Goal: Obtain resource: Obtain resource

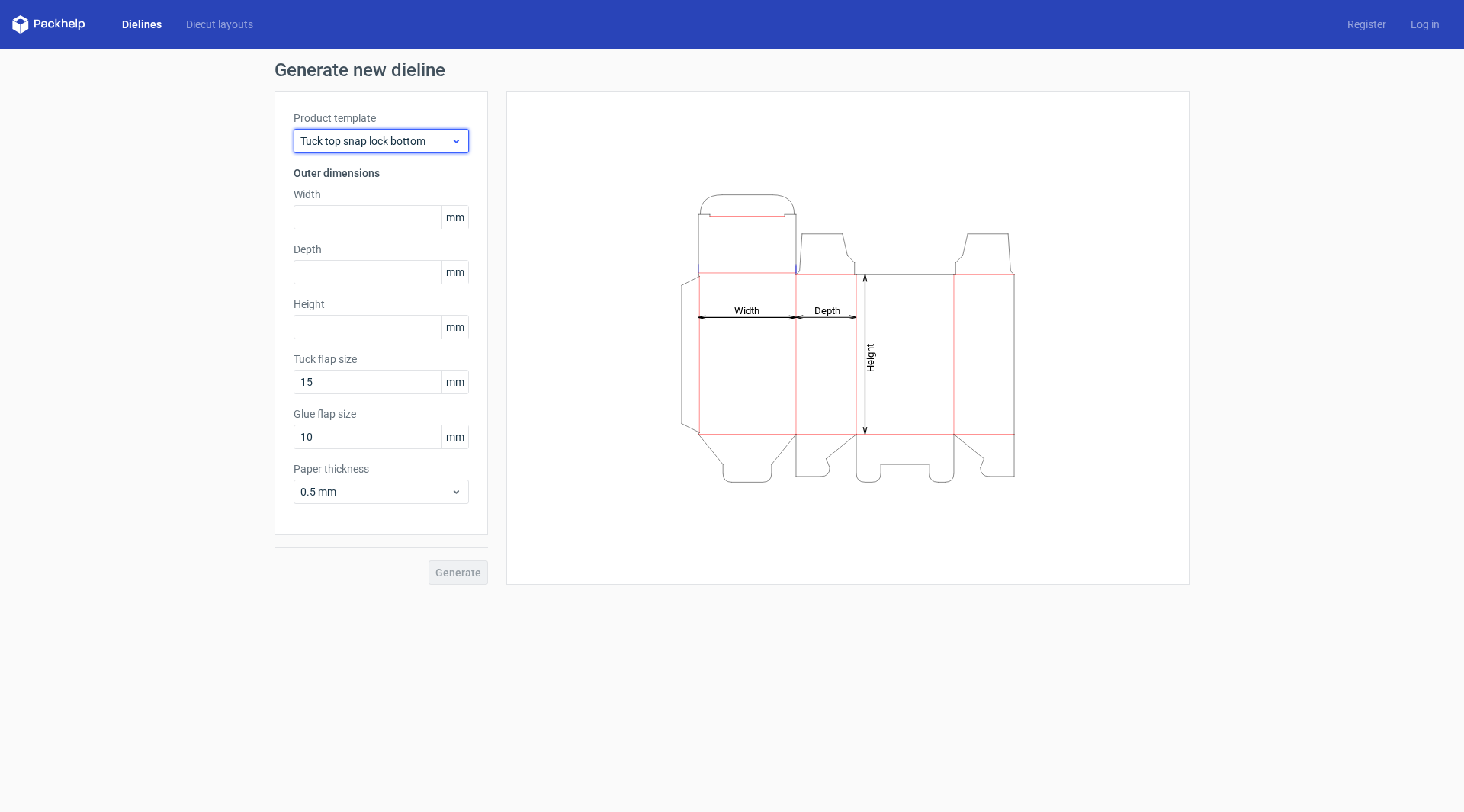
click at [410, 143] on span "Tuck top snap lock bottom" at bounding box center [375, 140] width 150 height 15
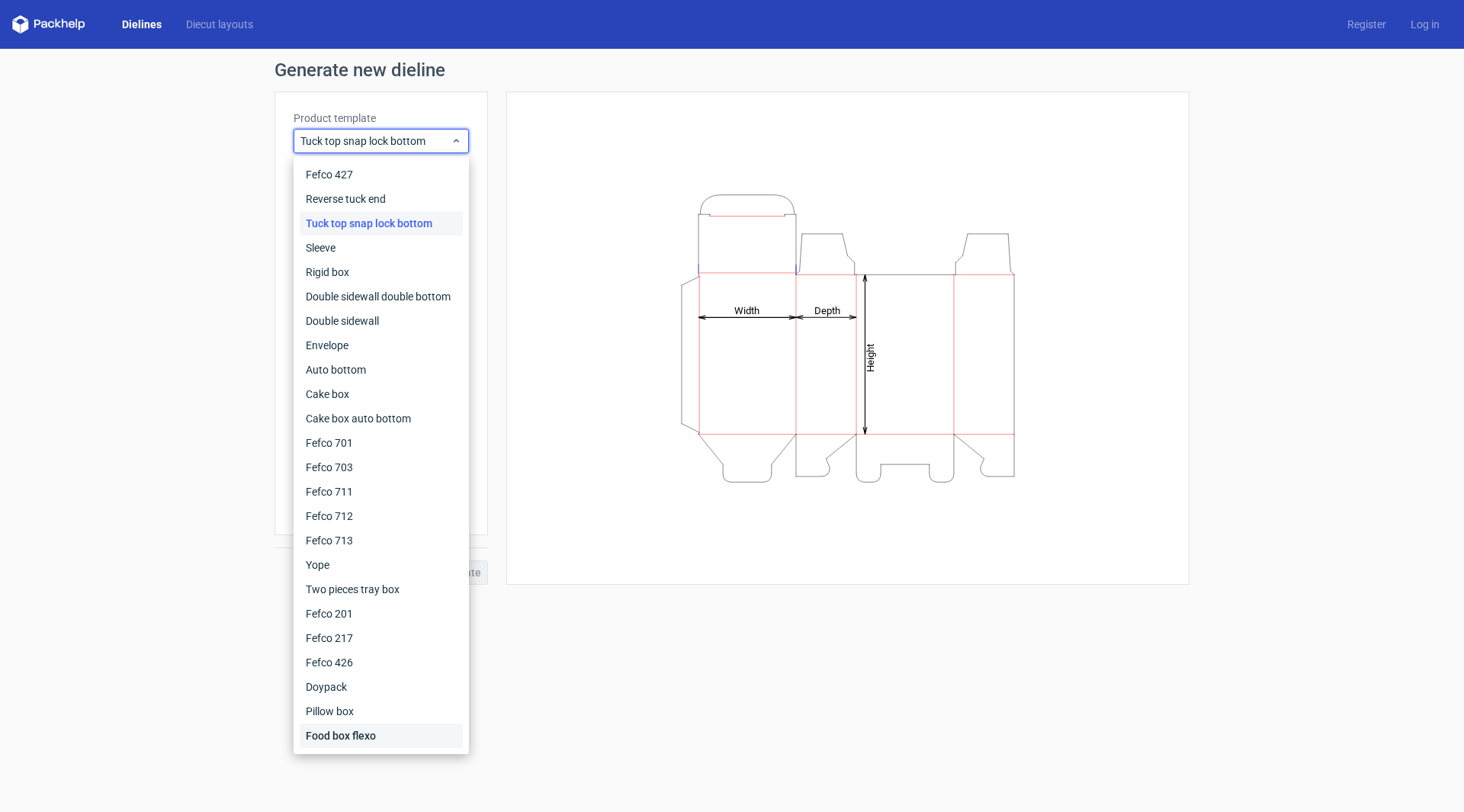
click at [354, 741] on div "Food box flexo" at bounding box center [381, 735] width 164 height 24
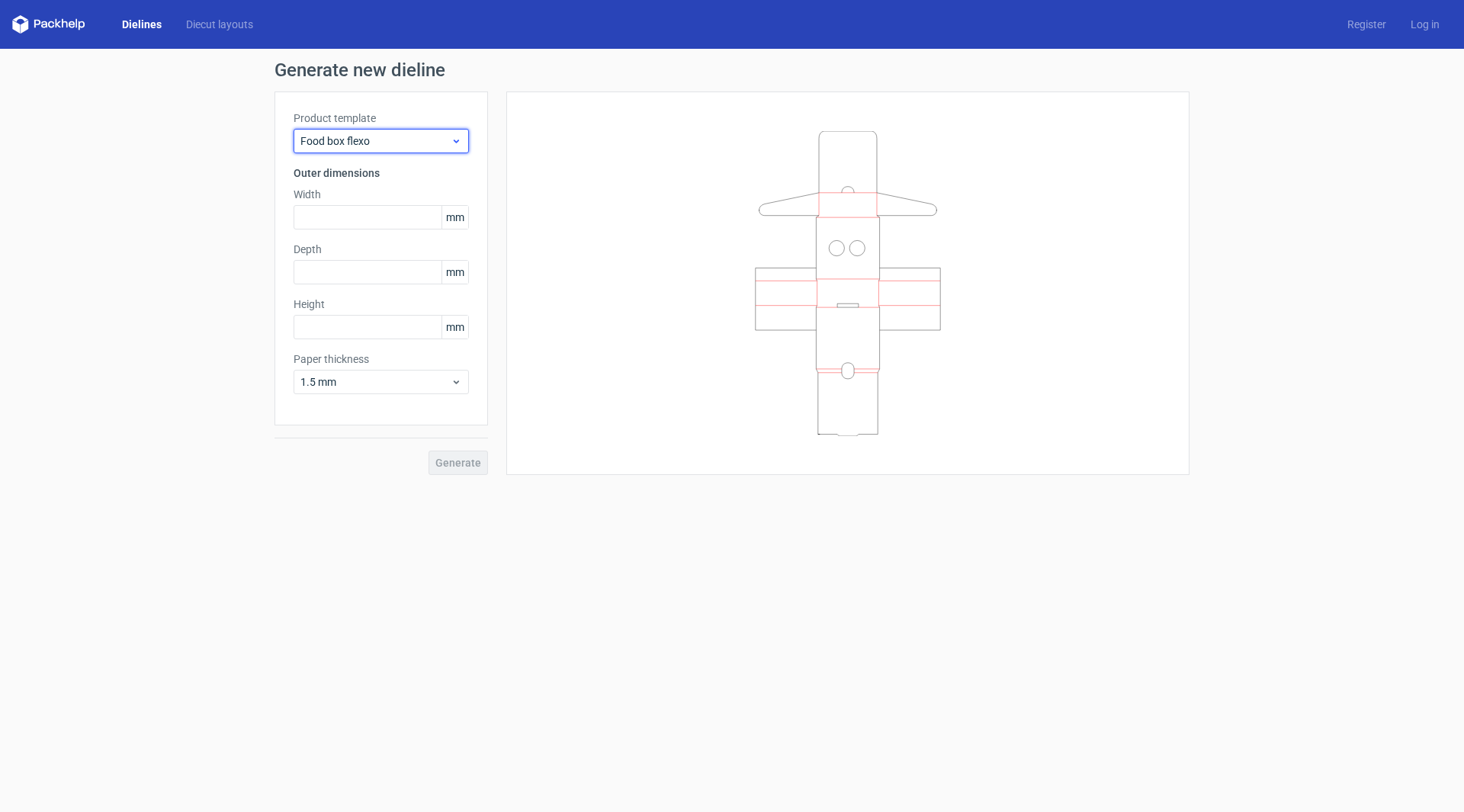
click at [345, 130] on div "Food box flexo" at bounding box center [381, 140] width 175 height 24
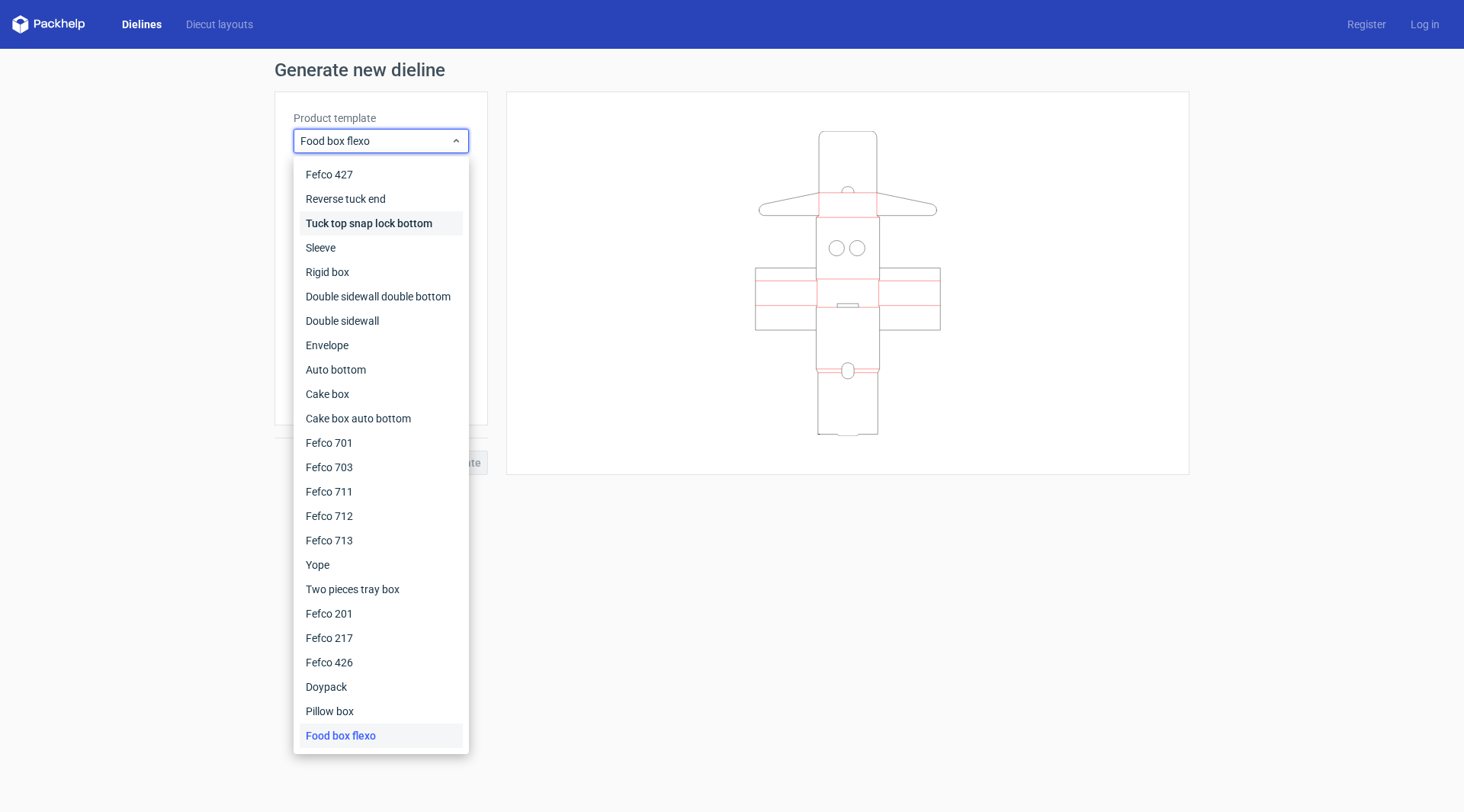
click at [346, 224] on div "Tuck top snap lock bottom" at bounding box center [381, 222] width 164 height 24
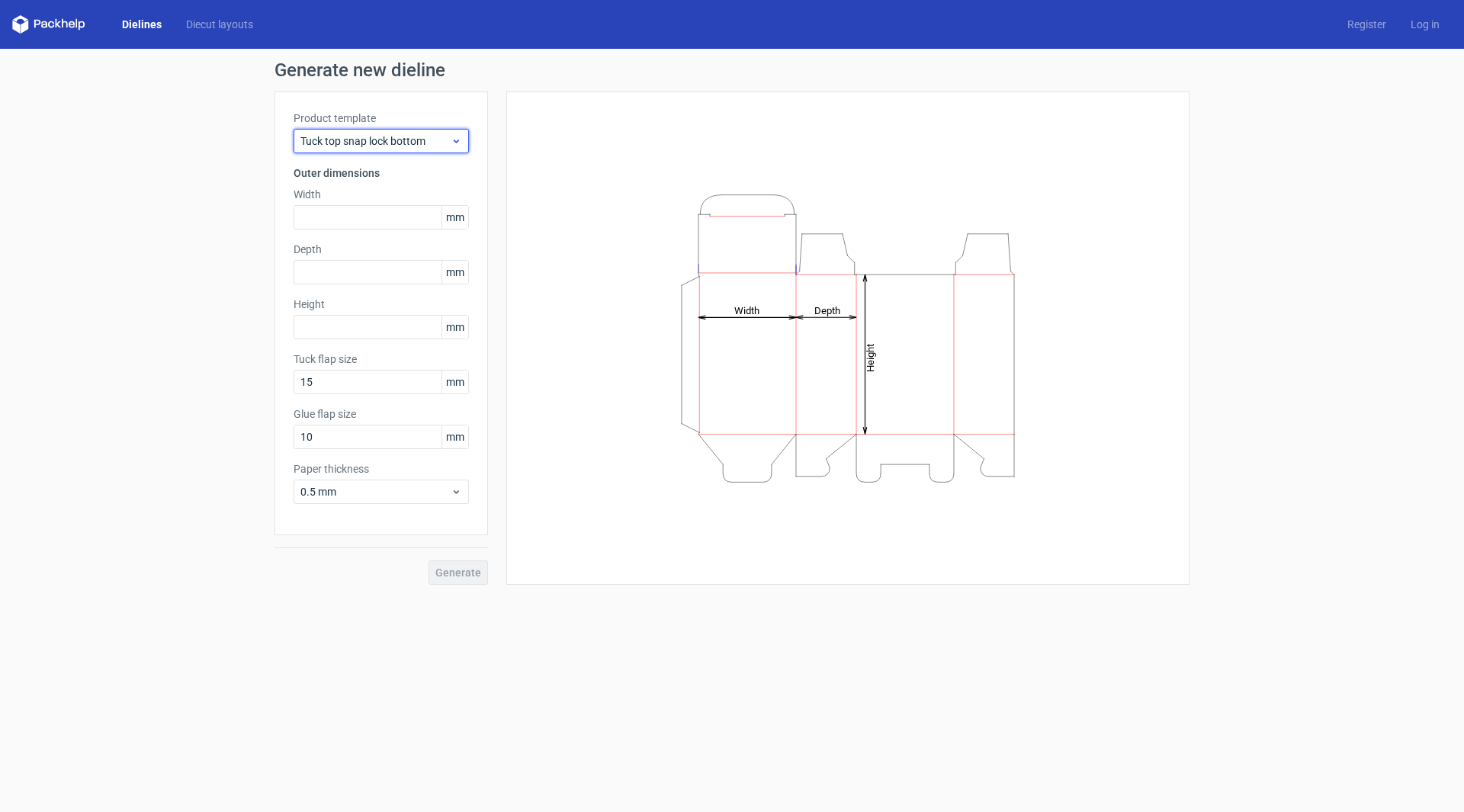
click at [371, 138] on span "Tuck top snap lock bottom" at bounding box center [375, 140] width 150 height 15
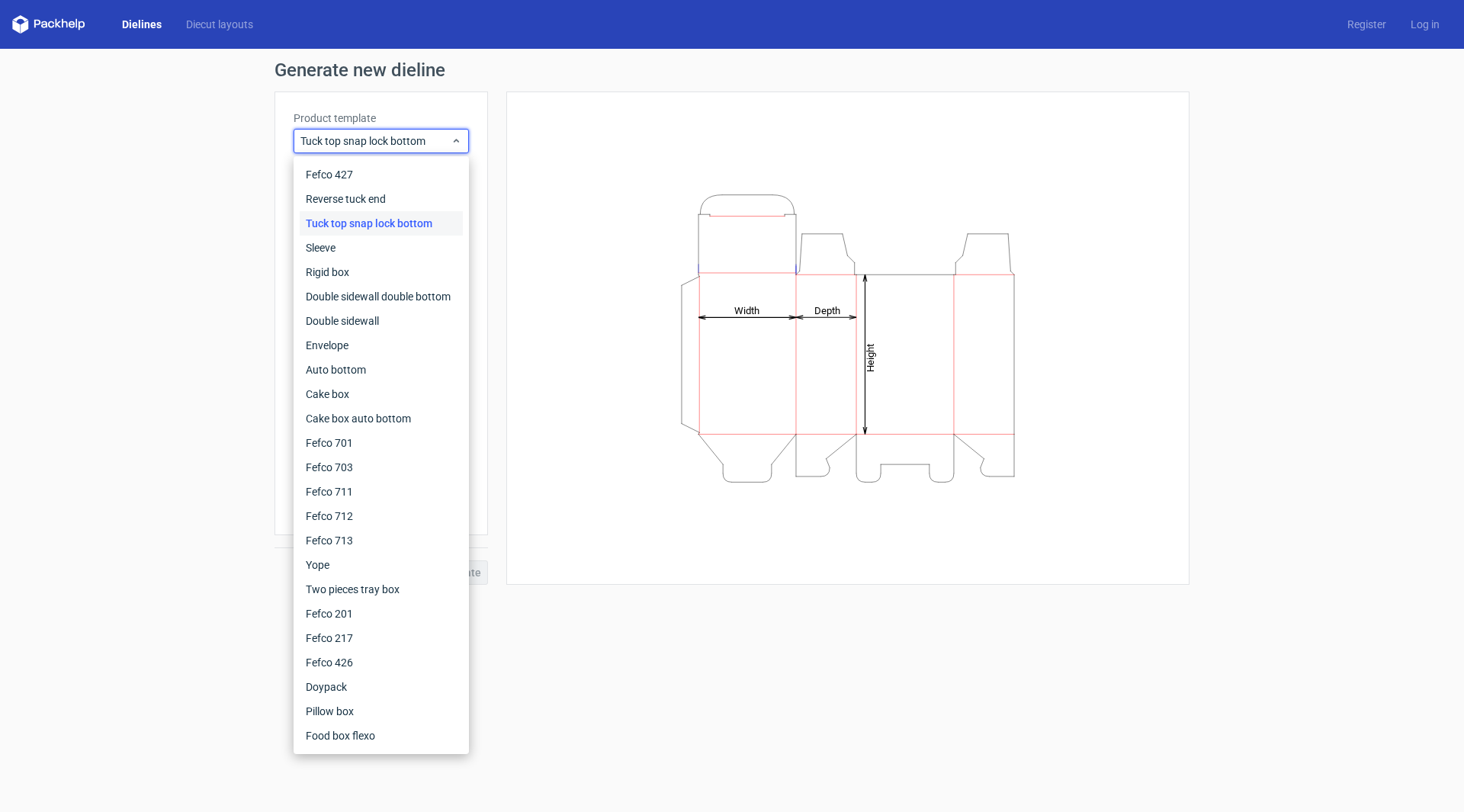
click at [49, 30] on icon at bounding box center [49, 24] width 73 height 18
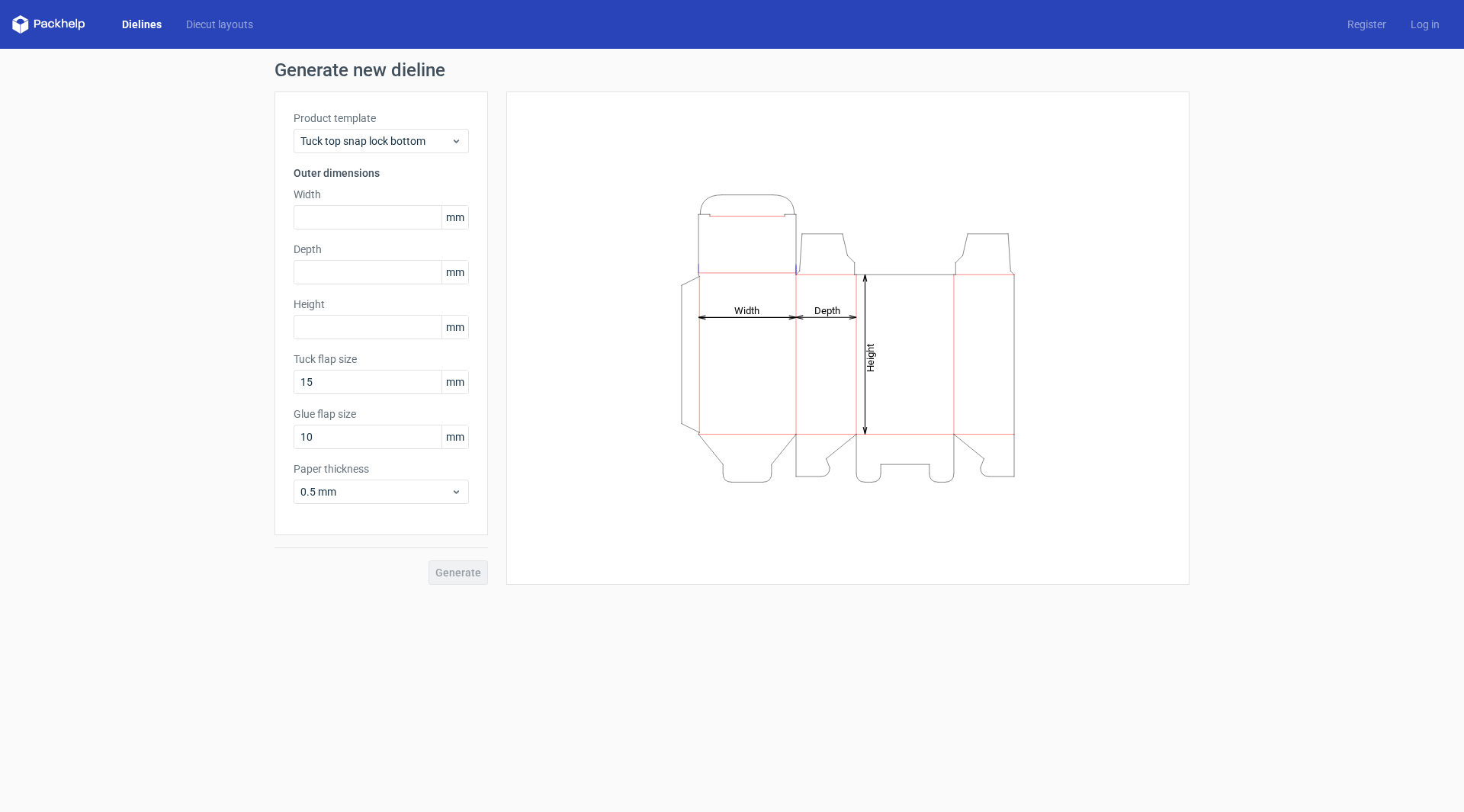
click at [55, 21] on icon at bounding box center [49, 24] width 73 height 18
click at [21, 27] on polygon at bounding box center [24, 26] width 8 height 13
click at [385, 152] on div "Tuck top snap lock bottom" at bounding box center [381, 140] width 175 height 24
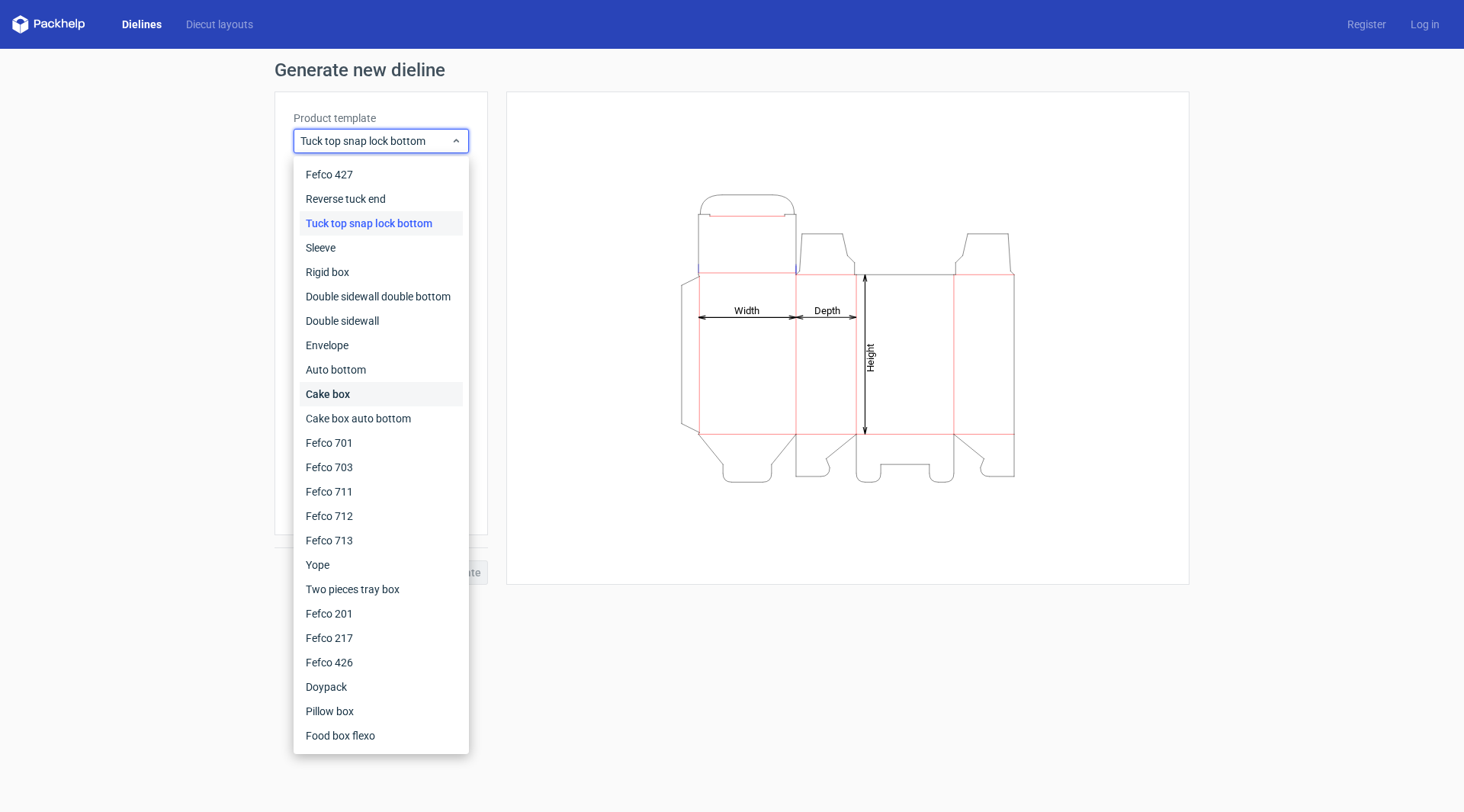
click at [425, 398] on div "Cake box" at bounding box center [381, 393] width 164 height 24
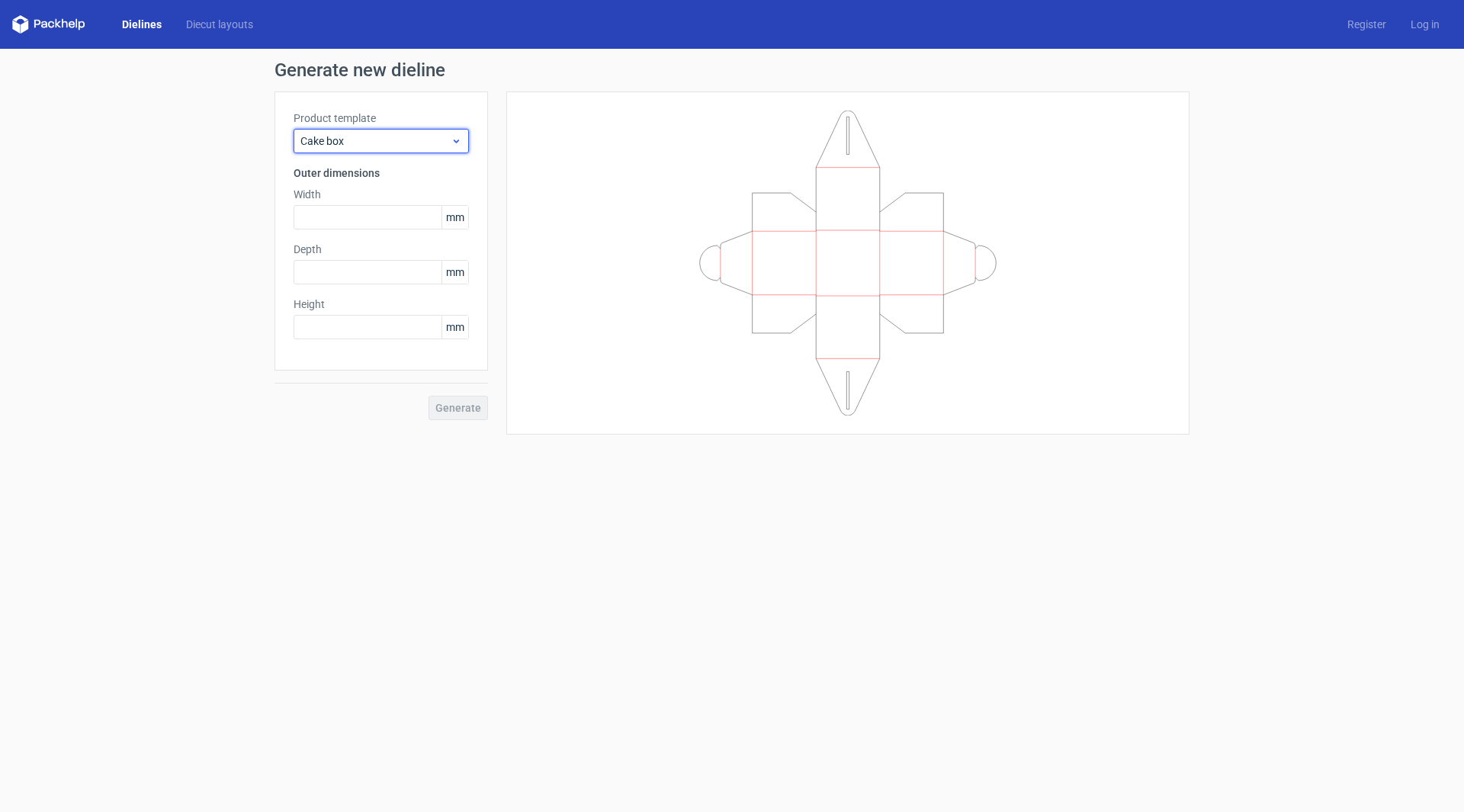
click at [356, 147] on span "Cake box" at bounding box center [375, 140] width 150 height 15
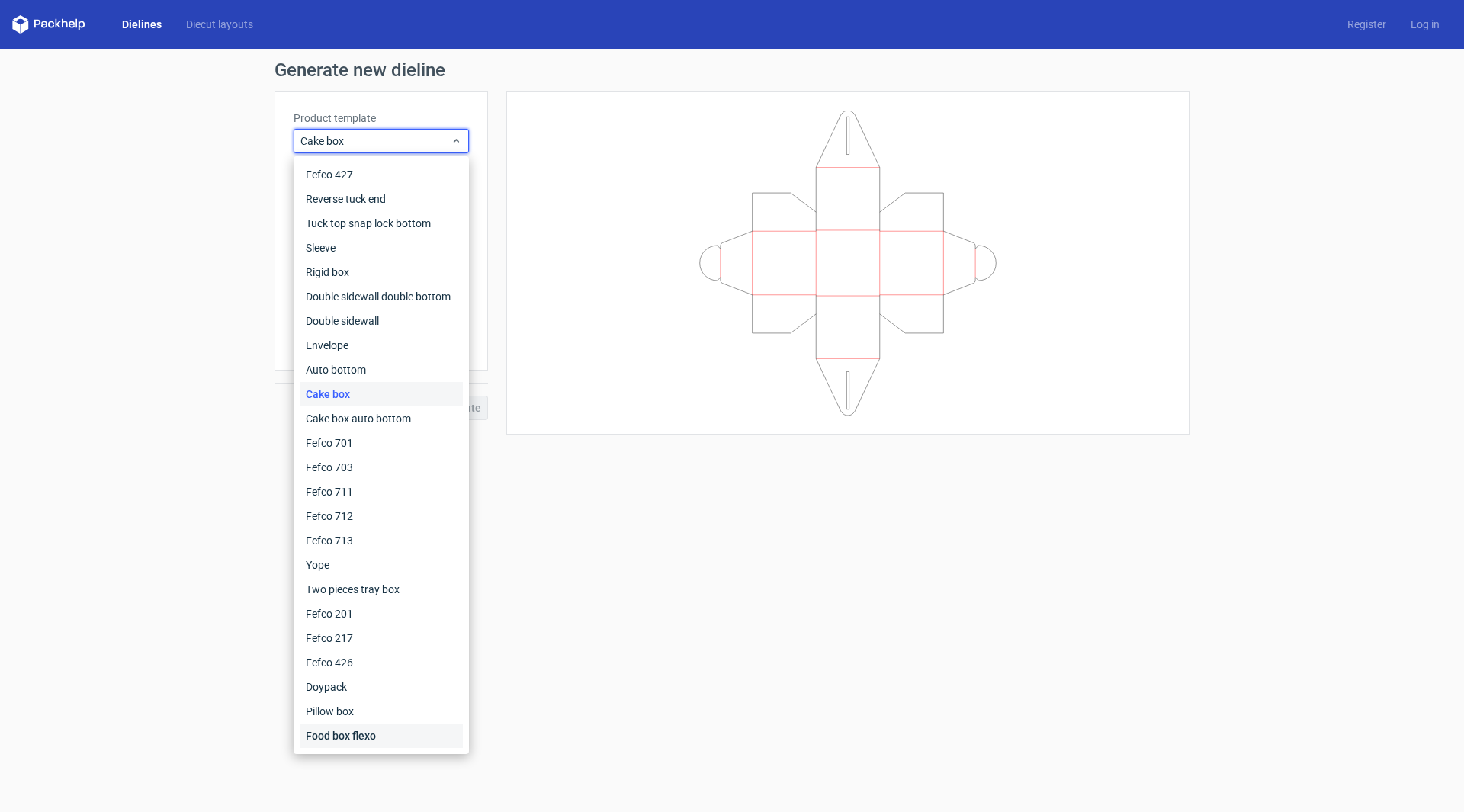
click at [375, 730] on div "Food box flexo" at bounding box center [381, 735] width 164 height 24
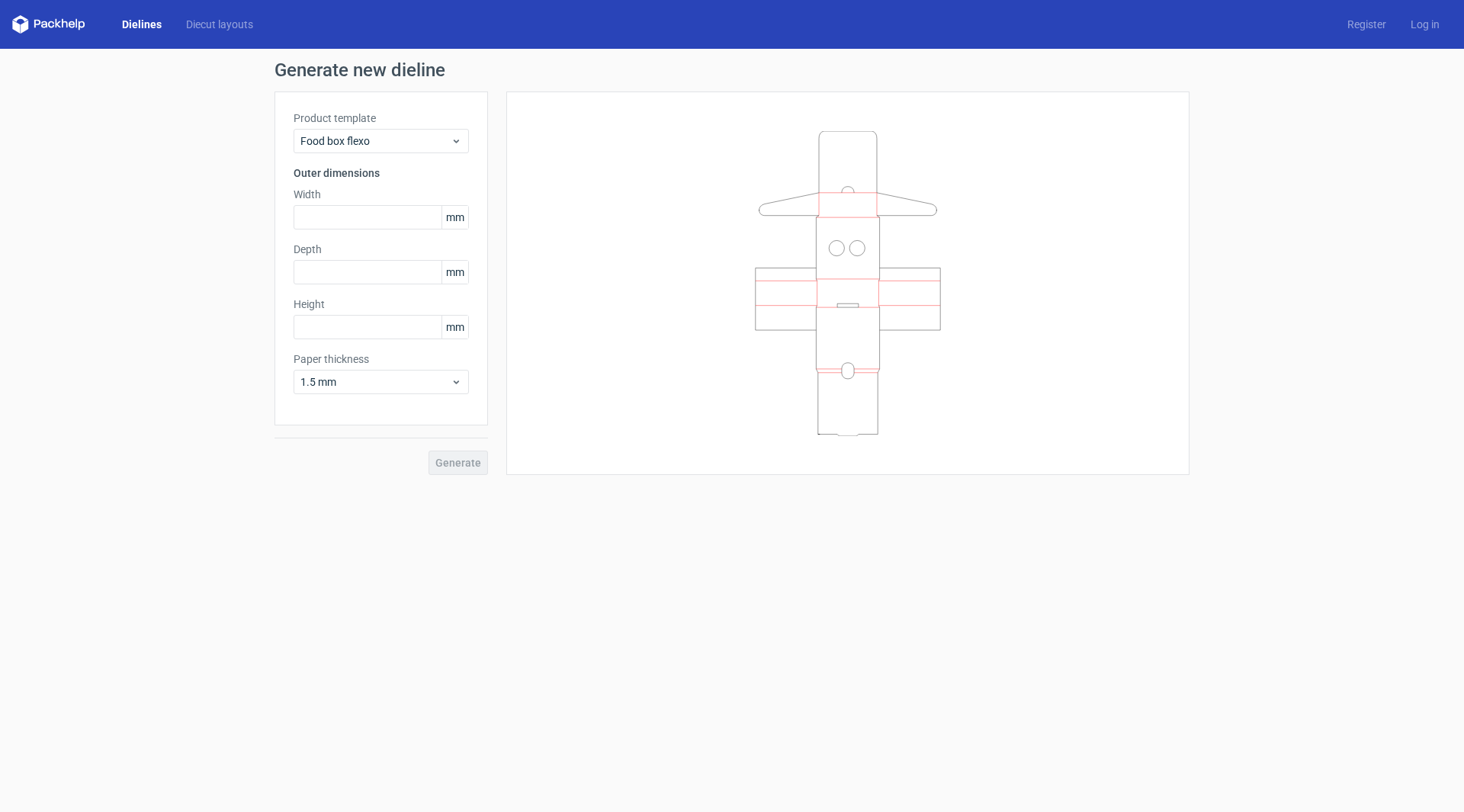
click at [314, 169] on h3 "Outer dimensions" at bounding box center [381, 172] width 175 height 15
click at [212, 24] on link "Diecut layouts" at bounding box center [220, 24] width 91 height 15
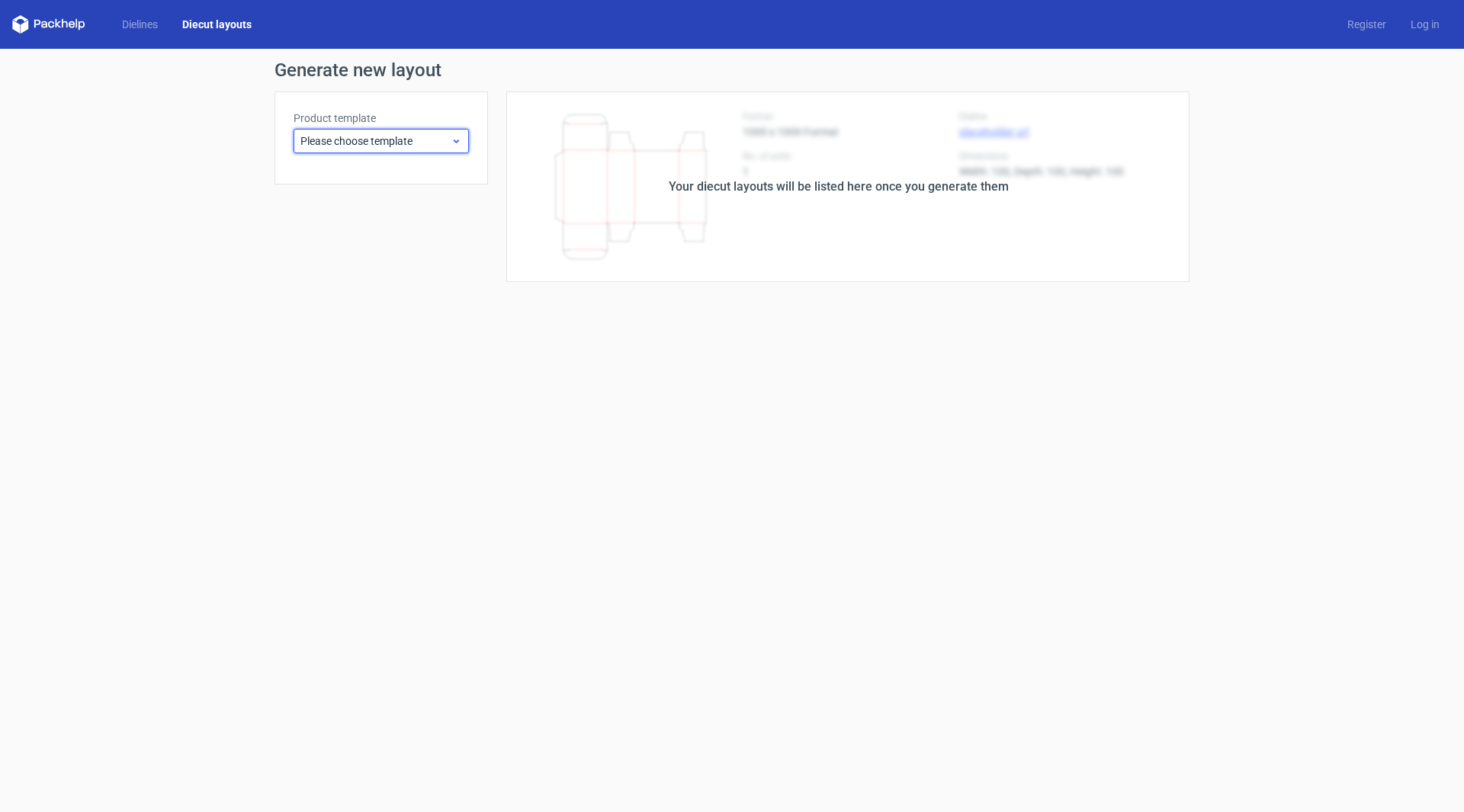
click at [366, 143] on span "Please choose template" at bounding box center [375, 140] width 150 height 15
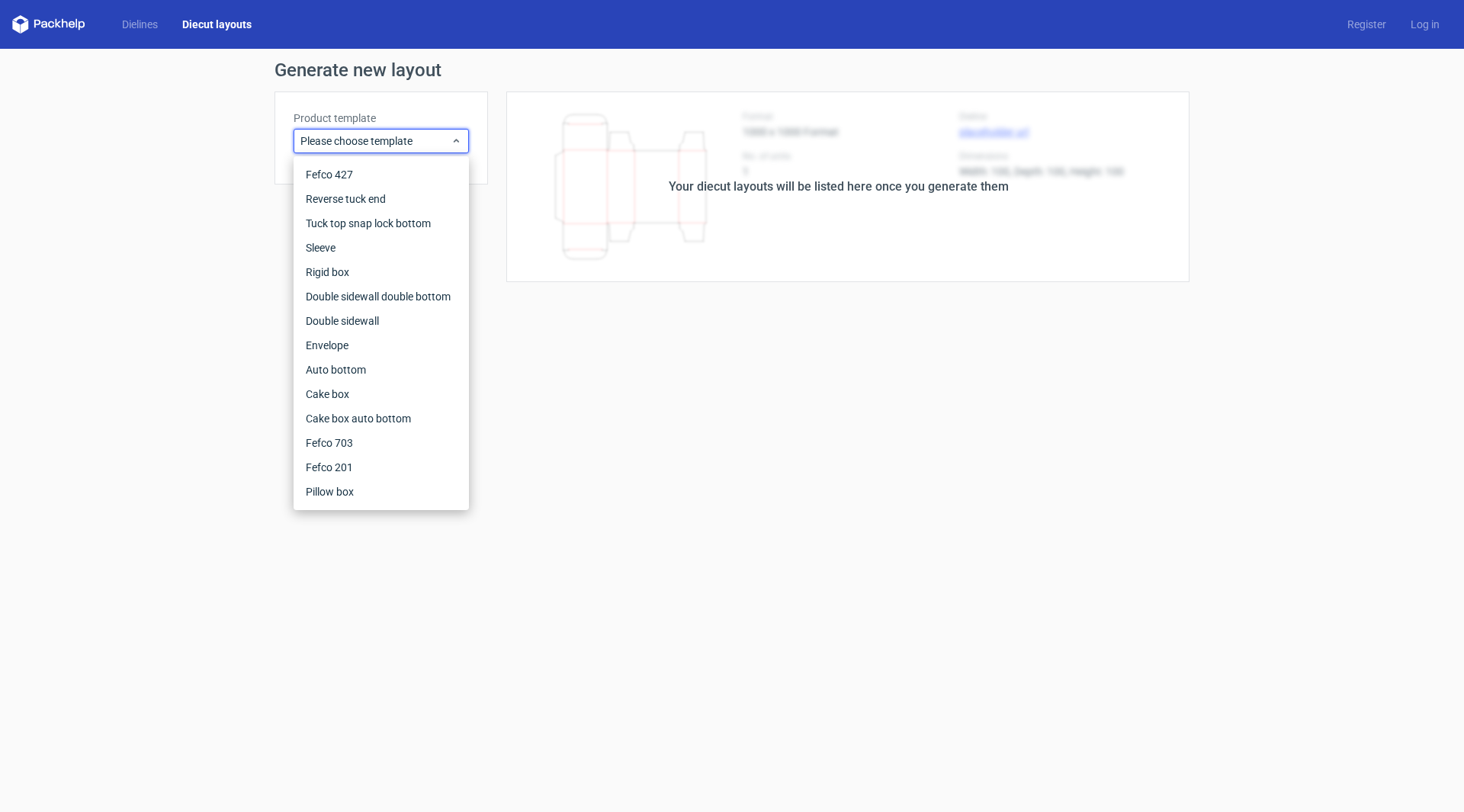
click at [198, 137] on div "Generate new layout Product template Please choose template Your diecut layouts…" at bounding box center [732, 172] width 1464 height 246
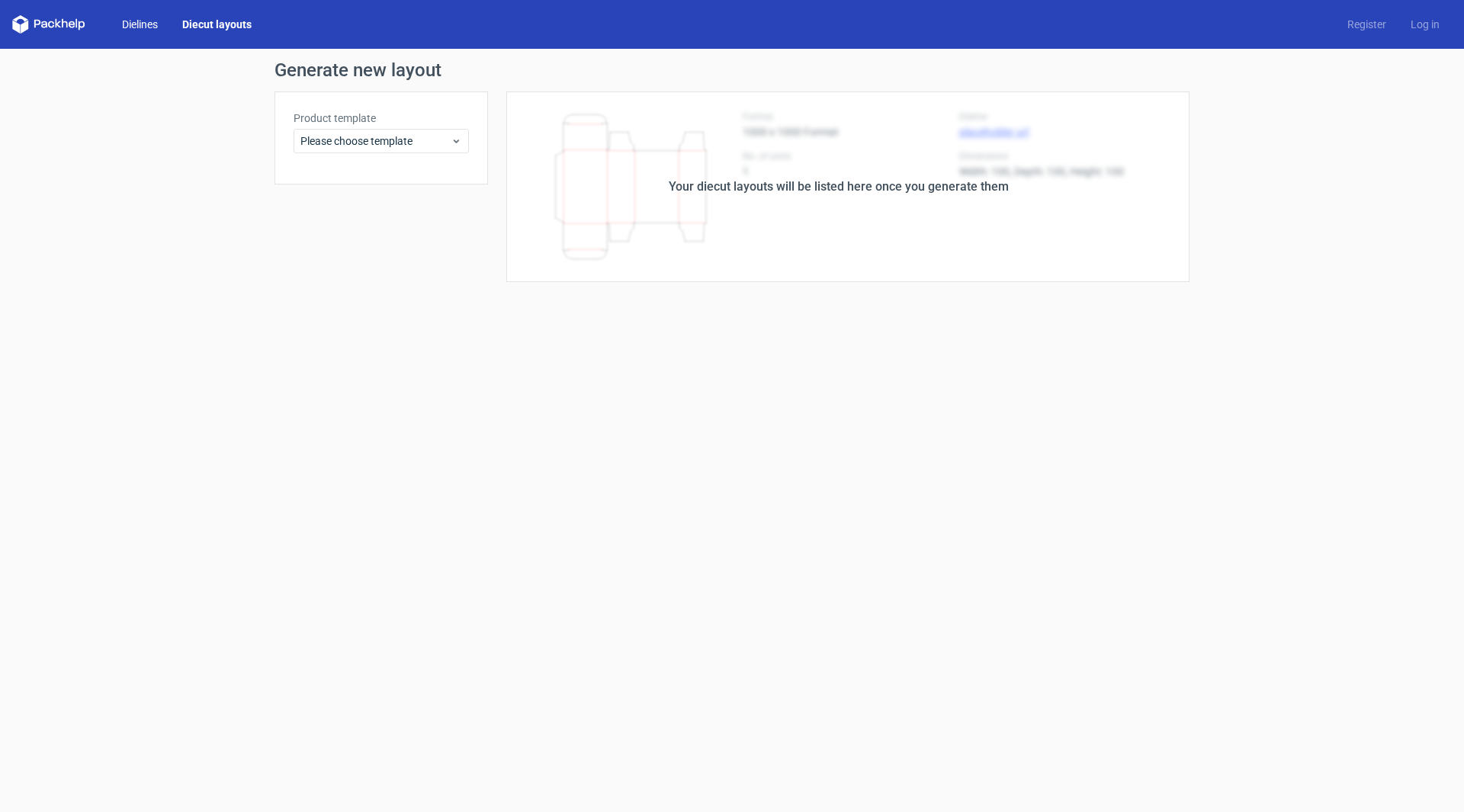
click at [151, 24] on link "Dielines" at bounding box center [139, 24] width 60 height 15
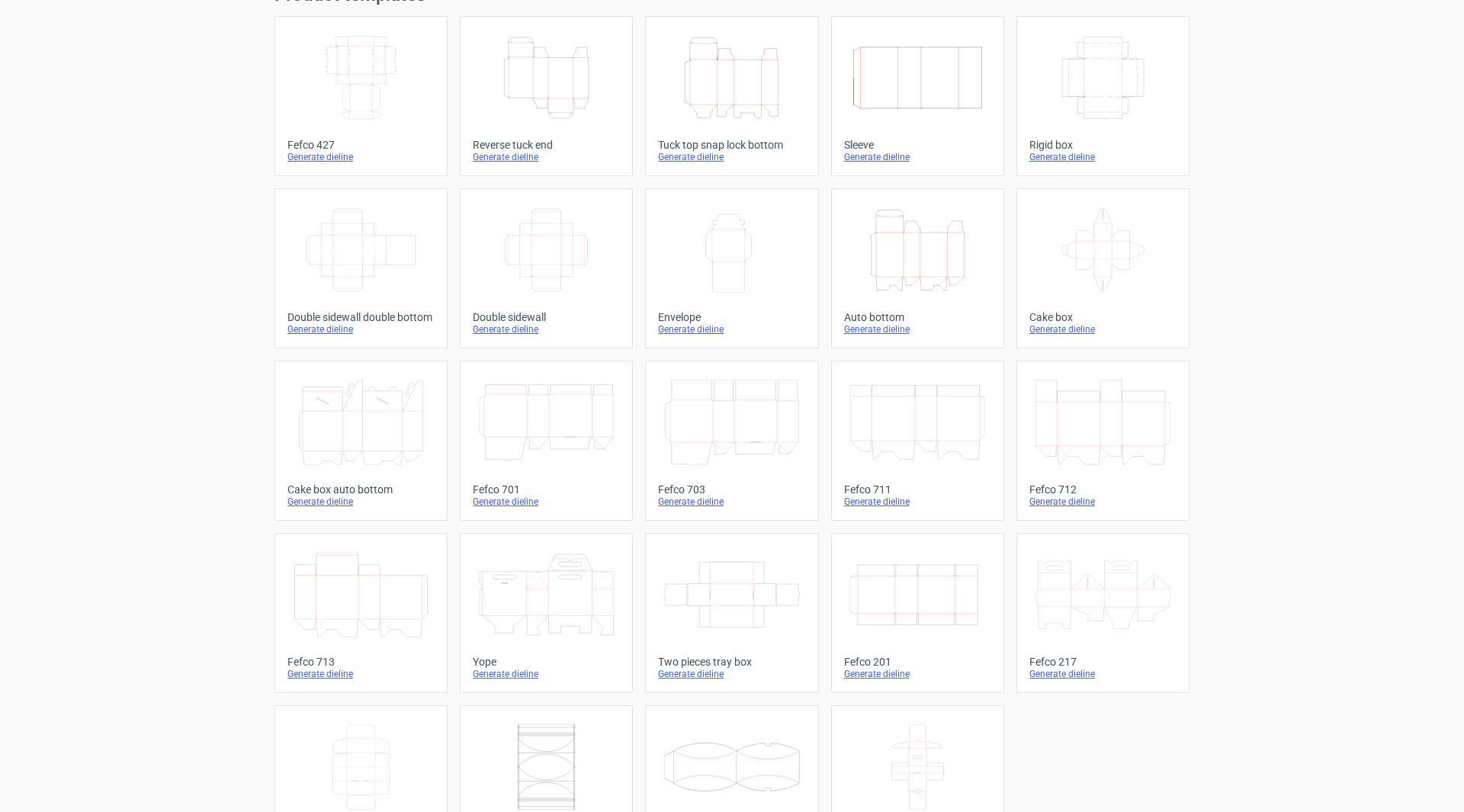
scroll to position [141, 0]
